Goal: Find contact information: Find contact information

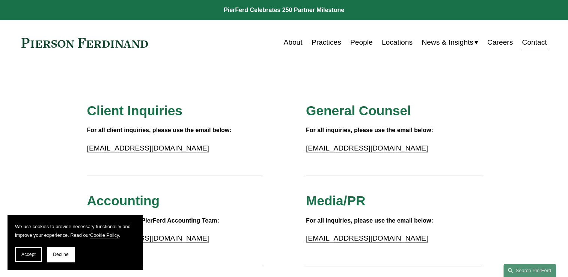
click at [354, 42] on link "People" at bounding box center [361, 42] width 23 height 14
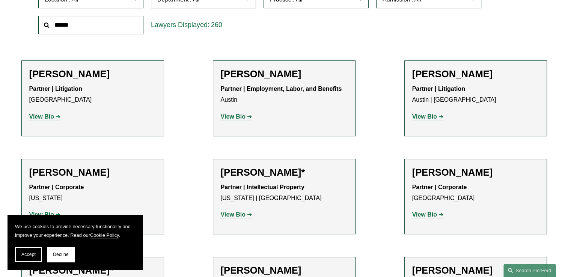
scroll to position [270, 0]
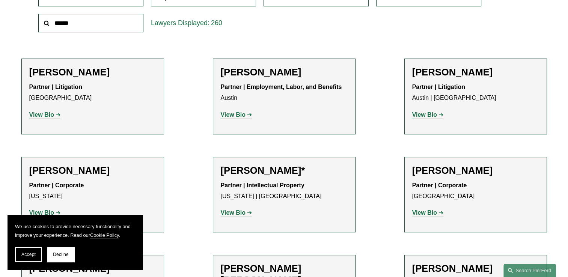
click at [38, 114] on strong "View Bio" at bounding box center [41, 114] width 25 height 6
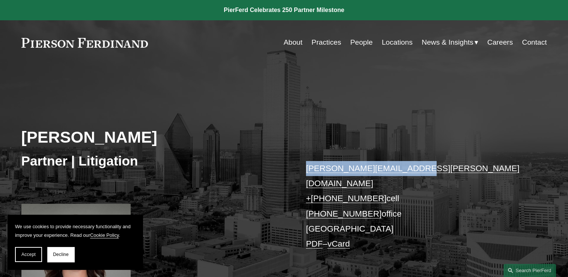
drag, startPoint x: 411, startPoint y: 169, endPoint x: 307, endPoint y: 166, distance: 103.6
click at [307, 166] on p "katie.ackels@pierferd.com + 1.512.663.2641 cell +1.469.547.0588 office Dallas P…" at bounding box center [415, 206] width 219 height 91
copy link "katie.ackels@pierferd.com"
